Goal: Entertainment & Leisure: Consume media (video, audio)

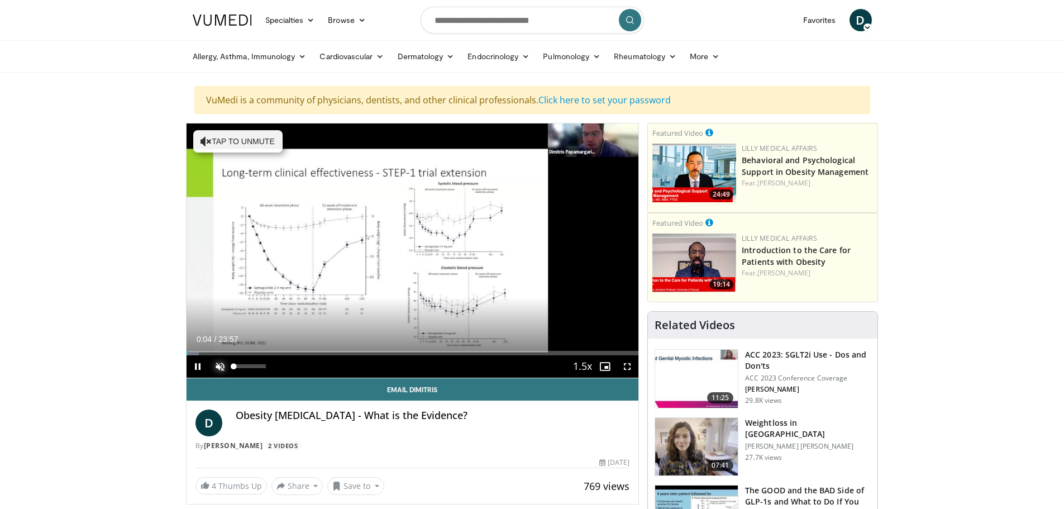
click at [220, 363] on span "Video Player" at bounding box center [220, 366] width 22 height 22
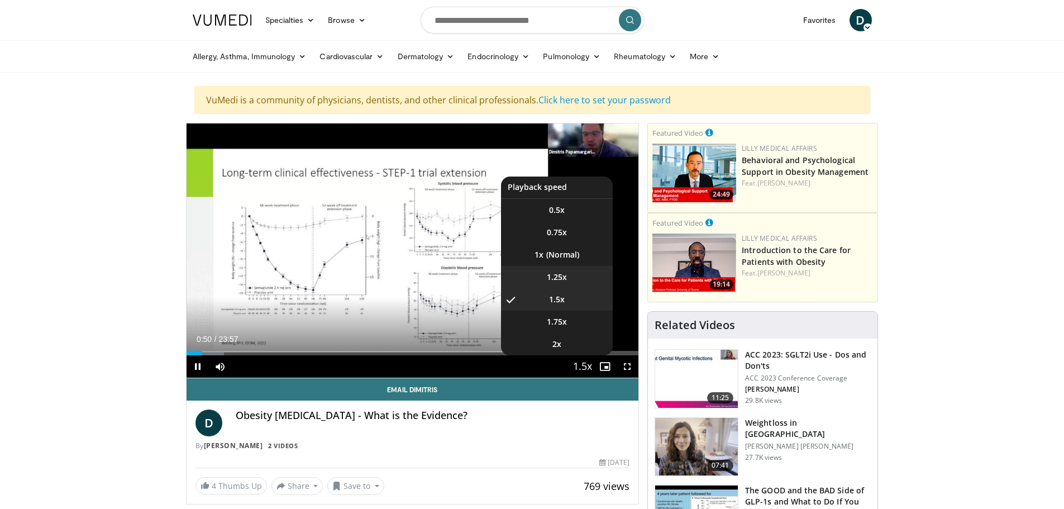
click at [553, 274] on span "1.25x" at bounding box center [557, 276] width 20 height 11
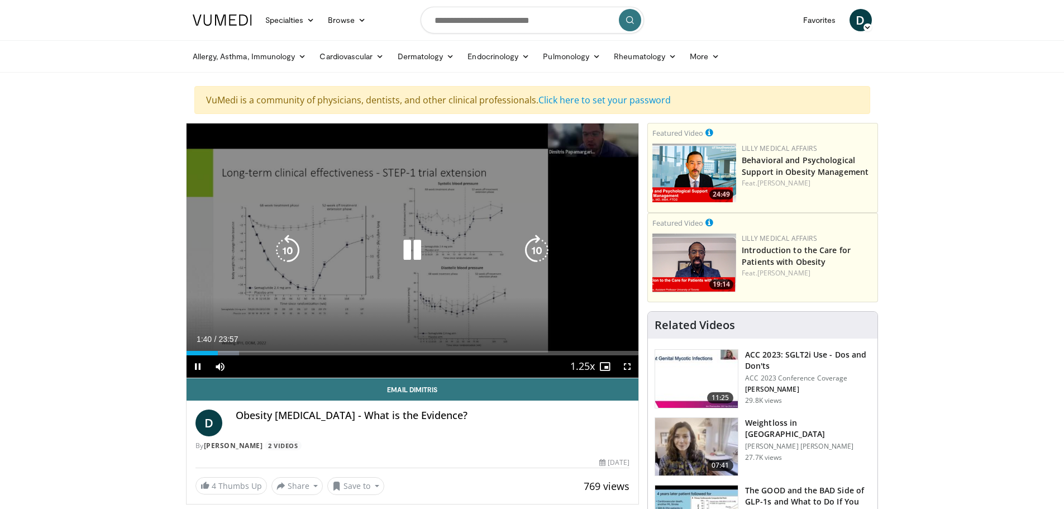
click at [279, 243] on icon "Video Player" at bounding box center [287, 250] width 31 height 31
click at [414, 250] on icon "Video Player" at bounding box center [411, 250] width 31 height 31
